Goal: Check status: Check status

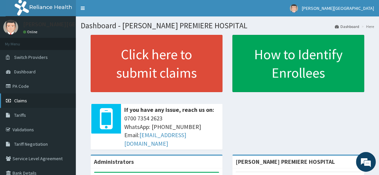
click at [25, 99] on span "Claims" at bounding box center [20, 101] width 13 height 6
click at [21, 101] on span "Claims" at bounding box center [20, 101] width 13 height 6
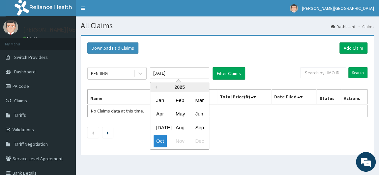
click at [171, 72] on input "[DATE]" at bounding box center [179, 73] width 59 height 12
click at [203, 127] on div "Sep" at bounding box center [198, 128] width 13 height 12
type input "[DATE]"
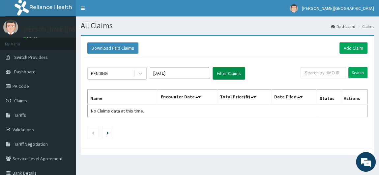
click at [237, 75] on button "Filter Claims" at bounding box center [229, 73] width 33 height 13
